Goal: Task Accomplishment & Management: Manage account settings

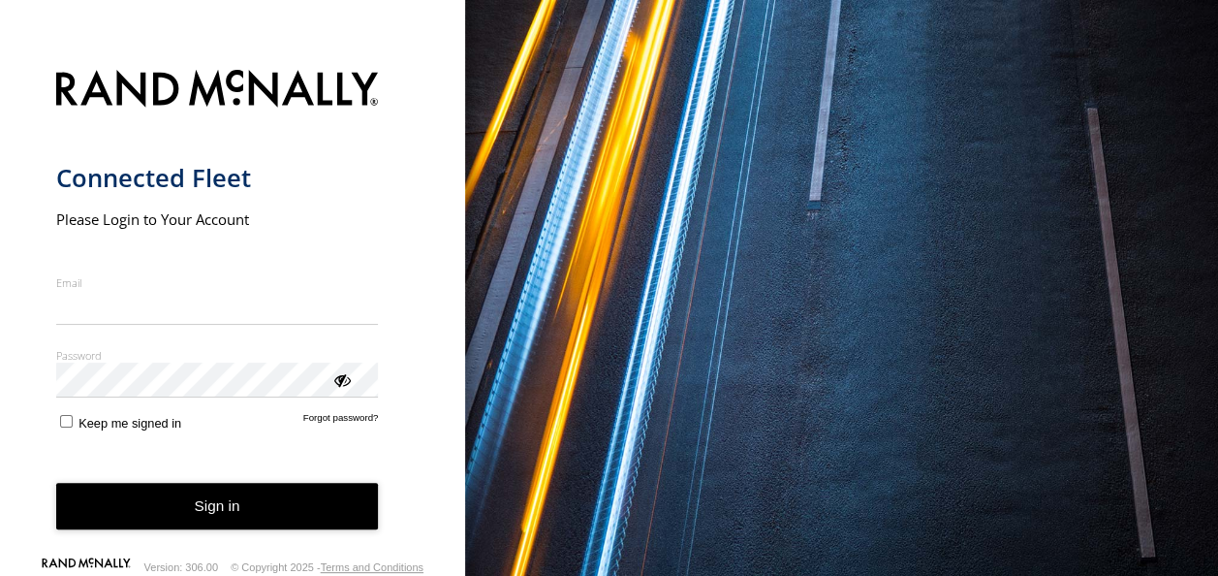
click at [101, 301] on input "Email" at bounding box center [217, 307] width 323 height 35
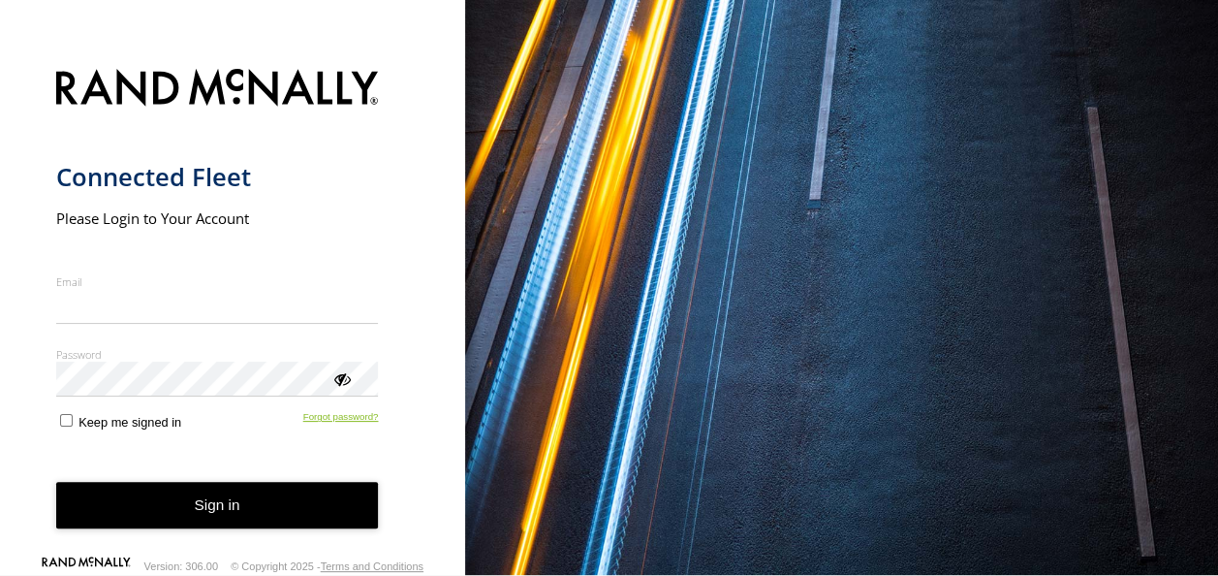
scroll to position [2, 0]
click at [331, 412] on link "Forgot password?" at bounding box center [341, 420] width 76 height 18
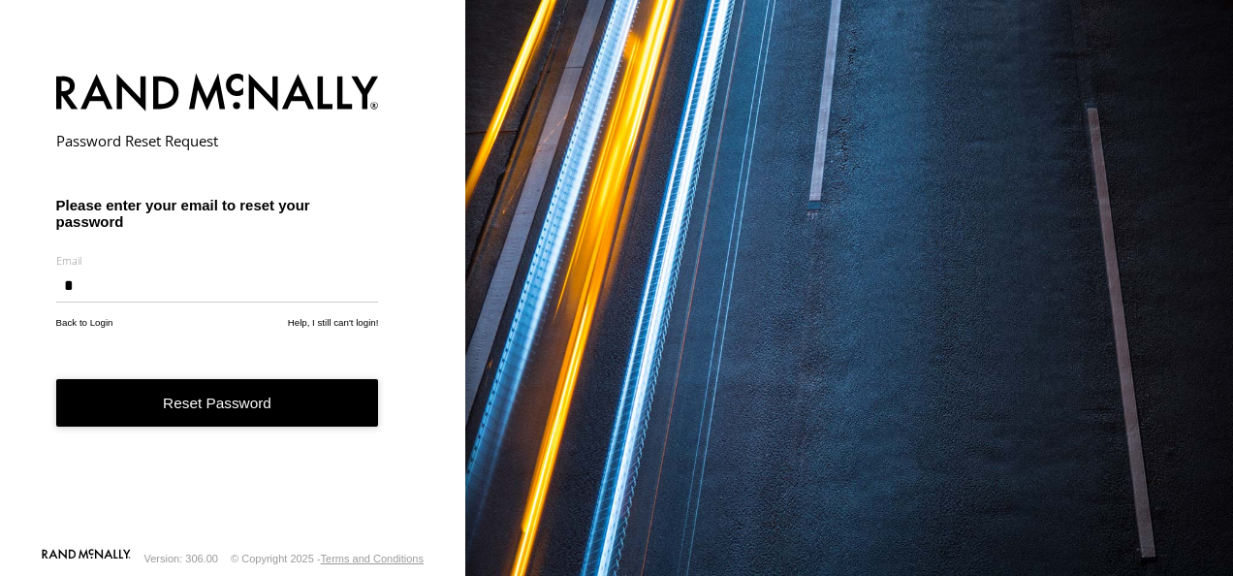
type input "**********"
click at [250, 409] on button "Reset Password" at bounding box center [217, 402] width 323 height 47
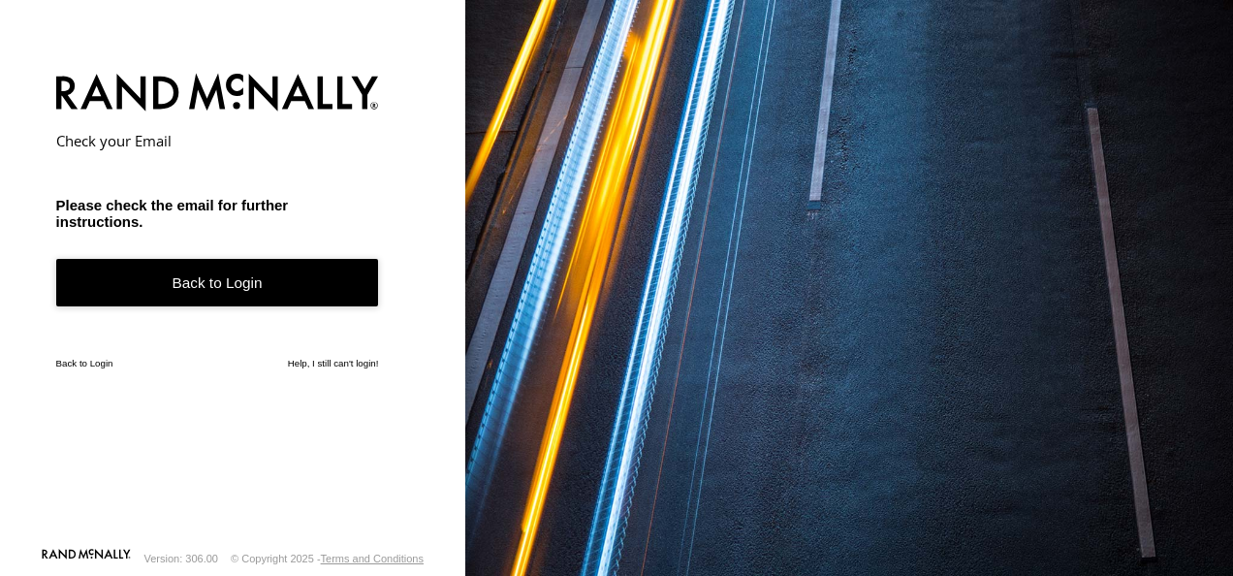
click at [78, 356] on form "Check your Email Please check the email for further instructions. Back to Login…" at bounding box center [233, 304] width 354 height 485
click at [74, 368] on form "Check your Email Please check the email for further instructions. Back to Login…" at bounding box center [233, 304] width 354 height 485
click at [73, 361] on link "Back to Login" at bounding box center [84, 363] width 57 height 11
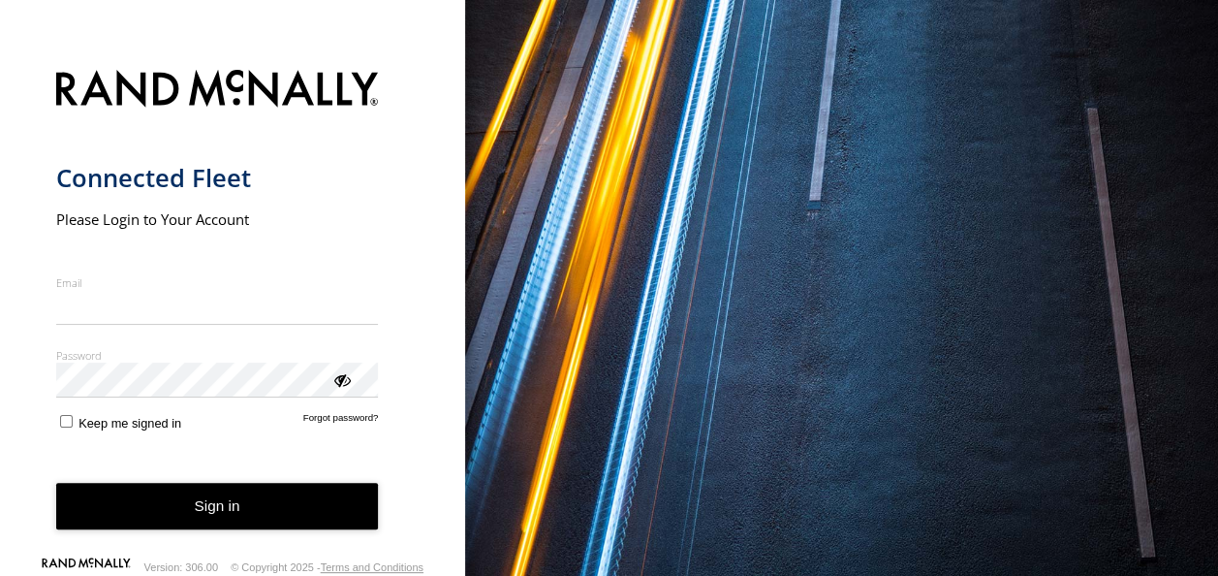
click at [73, 361] on label "Password" at bounding box center [217, 355] width 323 height 15
click at [342, 430] on link "Forgot password?" at bounding box center [341, 421] width 76 height 18
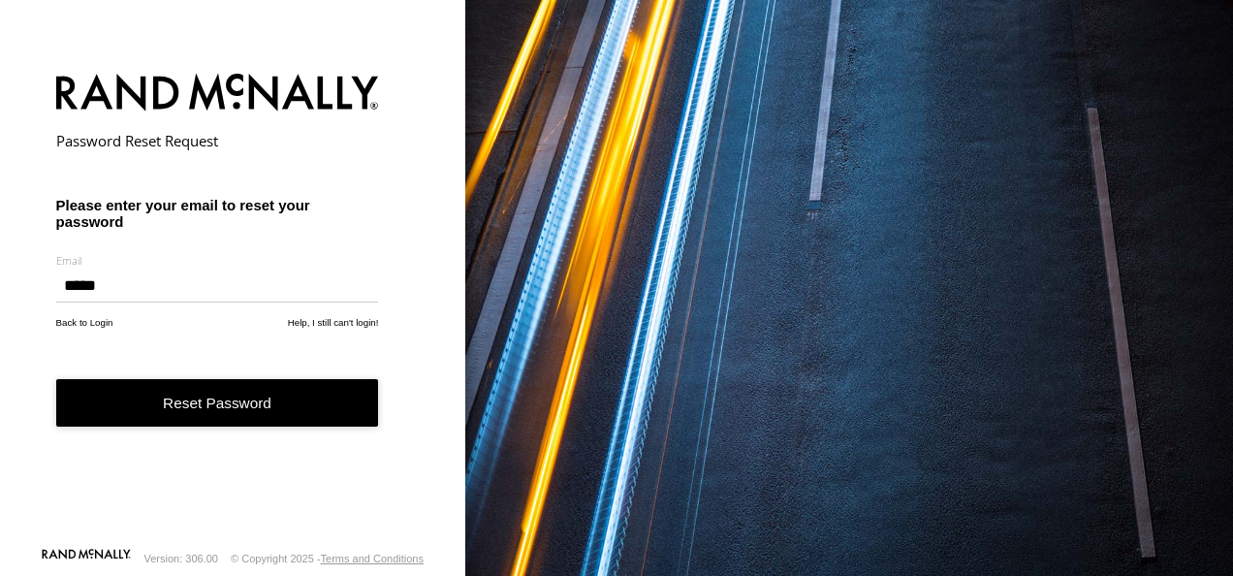
type input "**********"
click at [185, 407] on button "Reset Password" at bounding box center [217, 402] width 323 height 47
